Goal: Information Seeking & Learning: Learn about a topic

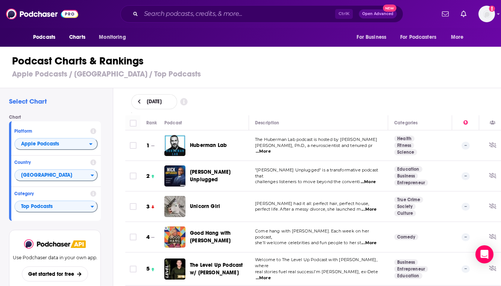
drag, startPoint x: 141, startPoint y: 101, endPoint x: 164, endPoint y: 94, distance: 23.4
click at [141, 101] on button at bounding box center [139, 102] width 8 height 6
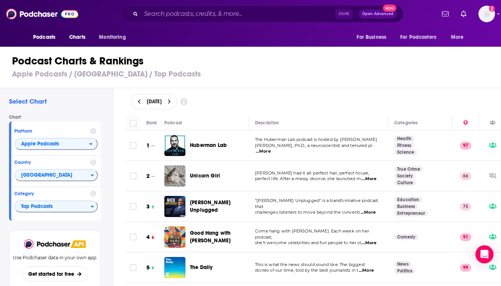
click at [173, 102] on button at bounding box center [170, 102] width 8 height 6
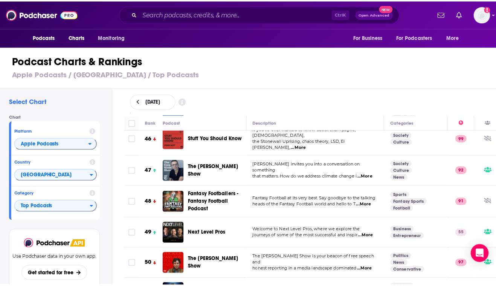
scroll to position [1392, 0]
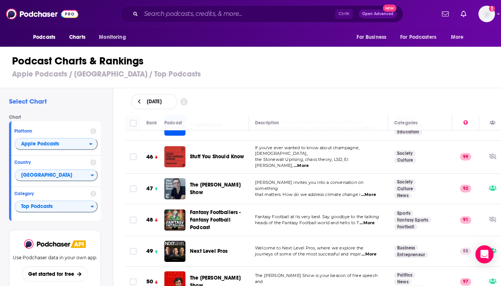
click at [220, 248] on span "Next Level Pros" at bounding box center [209, 251] width 38 height 6
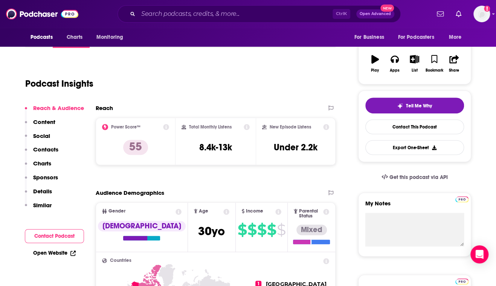
click at [46, 164] on p "Charts" at bounding box center [42, 163] width 18 height 7
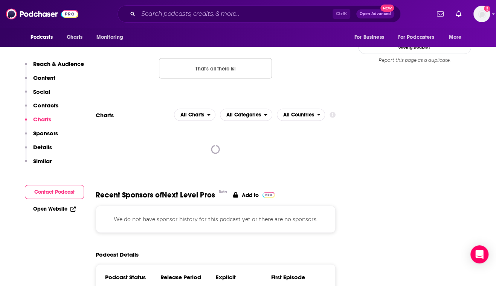
scroll to position [780, 0]
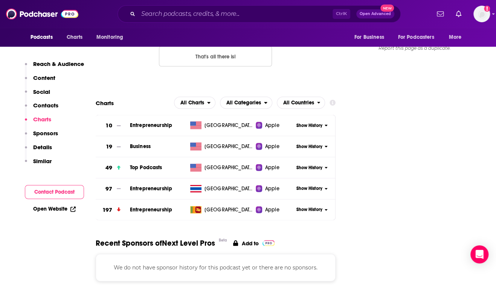
click at [303, 164] on span "Show History" at bounding box center [309, 167] width 26 height 6
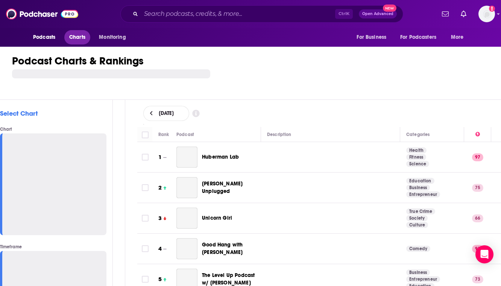
click at [74, 37] on span "Charts" at bounding box center [77, 37] width 16 height 11
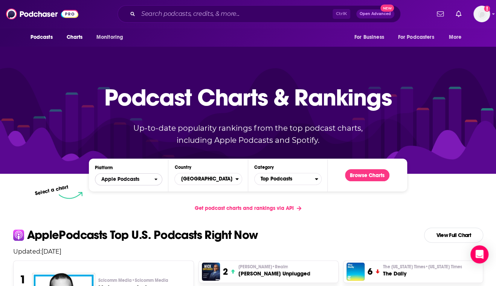
click at [160, 178] on div "open menu" at bounding box center [158, 178] width 8 height 5
click at [138, 204] on span "Spotify" at bounding box center [128, 202] width 58 height 5
click at [361, 175] on button "Browse Charts" at bounding box center [367, 175] width 44 height 12
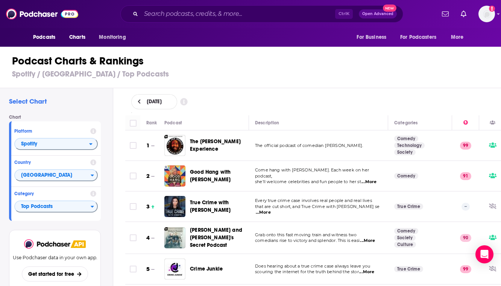
click at [106, 11] on div "Ctrl K Open Advanced New" at bounding box center [261, 13] width 347 height 17
